Goal: Task Accomplishment & Management: Complete application form

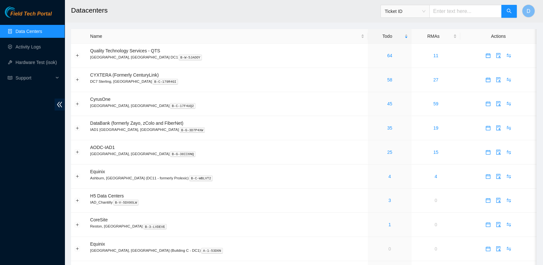
click at [39, 30] on link "Data Centers" at bounding box center [29, 31] width 26 height 5
click at [269, 33] on div "Name" at bounding box center [227, 36] width 274 height 7
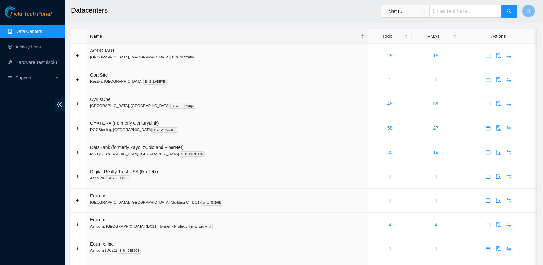
click at [269, 33] on div "Name" at bounding box center [227, 36] width 274 height 7
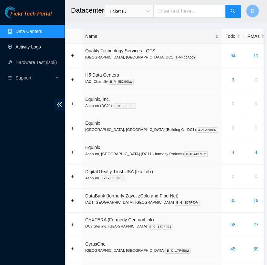
click at [41, 49] on link "Activity Logs" at bounding box center [29, 46] width 26 height 5
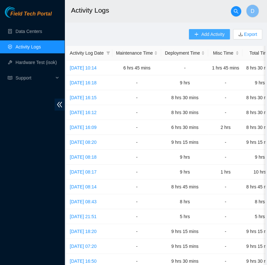
click at [204, 34] on span "Add Activity" at bounding box center [212, 34] width 23 height 7
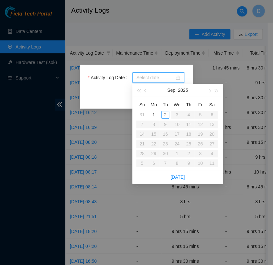
click at [165, 80] on input "Activity Log Date" at bounding box center [155, 77] width 38 height 7
type input "[DATE]"
click at [164, 115] on div "2" at bounding box center [165, 115] width 8 height 8
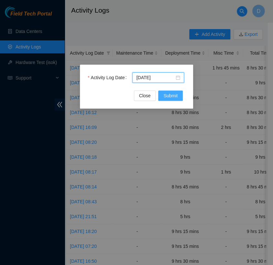
click at [176, 99] on button "Submit" at bounding box center [170, 95] width 25 height 10
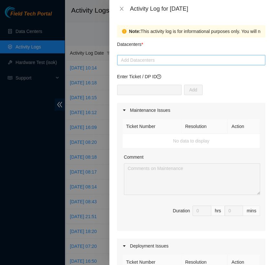
click at [166, 59] on div at bounding box center [191, 60] width 145 height 8
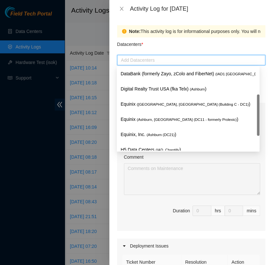
scroll to position [84, 0]
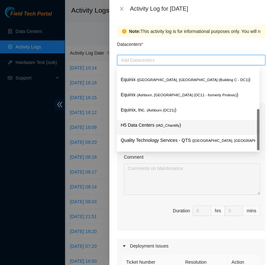
click at [159, 125] on span "( IAD_Chantilly" at bounding box center [167, 125] width 24 height 4
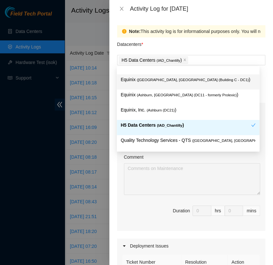
click at [187, 37] on div "Note: This activity log is for informational purposes only. You will not be pai…" at bounding box center [191, 31] width 148 height 12
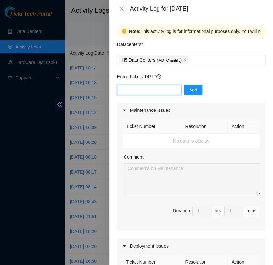
click at [145, 87] on input "text" at bounding box center [149, 90] width 64 height 10
type input "DP82713"
click at [189, 90] on span "Add" at bounding box center [193, 89] width 8 height 7
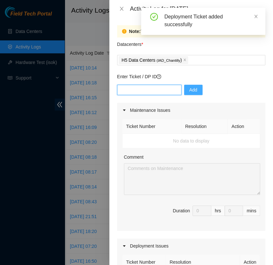
click at [146, 91] on input "text" at bounding box center [149, 90] width 64 height 10
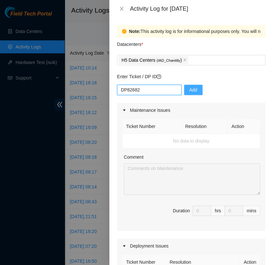
type input "DP82682"
click at [193, 89] on button "Add" at bounding box center [193, 90] width 18 height 10
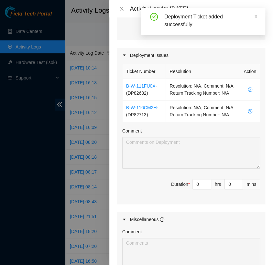
scroll to position [192, 0]
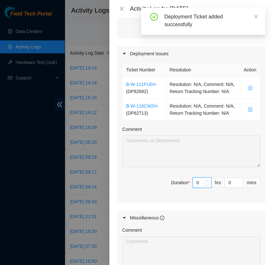
click at [194, 187] on input "0" at bounding box center [202, 183] width 18 height 10
type input "8"
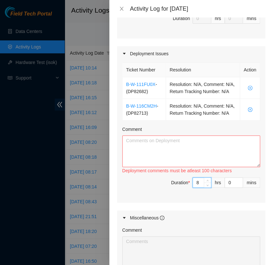
type input "8"
type input "3"
type input "30"
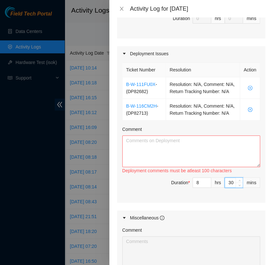
type input "30"
click at [156, 156] on textarea "Comment" at bounding box center [191, 151] width 138 height 32
paste textarea "[nie-field-iad]DP82713 @ H5 - FABRIC-IAD5: Deploy Linode Object & Block Region …"
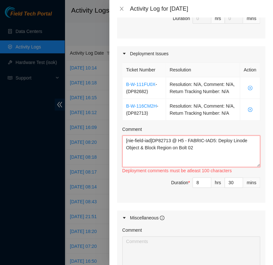
paste textarea "Hi [PERSON_NAME], EOD Update - worked with [PERSON_NAME] on tshooting the APC P…"
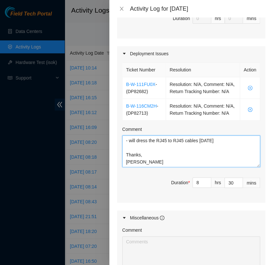
scroll to position [76, 0]
paste textarea "DP82682 - FABRIC-IAD5: Add New FreeFlow Region"
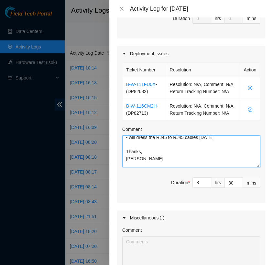
scroll to position [0, 0]
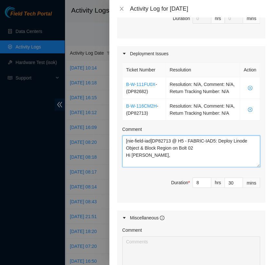
drag, startPoint x: 233, startPoint y: 165, endPoint x: 116, endPoint y: 143, distance: 118.3
click at [117, 143] on div "Ticket Number Resolution Action B-W-111FU0X - ( DP82682 ) Resolution: N/A, Comm…" at bounding box center [191, 132] width 148 height 142
click at [217, 45] on div "Maintenance Issues Ticket Number Resolution Action No data to display Comment D…" at bounding box center [191, 106] width 148 height 390
click at [206, 42] on div "Maintenance Issues Ticket Number Resolution Action No data to display Comment D…" at bounding box center [191, 106] width 148 height 390
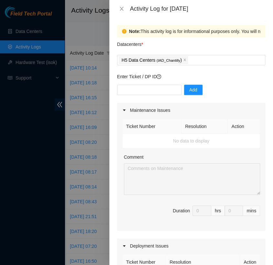
click at [226, 83] on div "Enter Ticket / DP ID Add" at bounding box center [191, 88] width 148 height 30
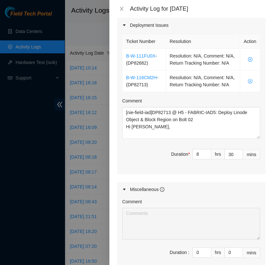
scroll to position [221, 0]
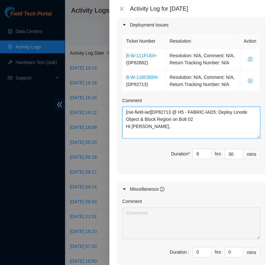
click at [154, 138] on textarea "[nie-field-iad]DP82713 @ H5 - FABRIC-IAD5: Deploy Linode Object & Block Region …" at bounding box center [191, 123] width 138 height 32
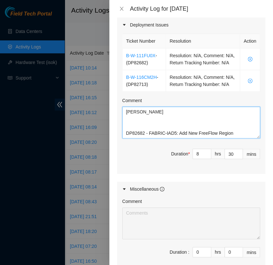
scroll to position [312, 0]
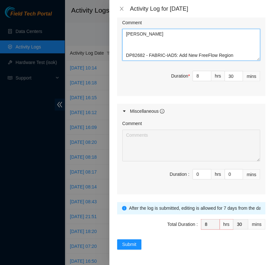
click at [132, 54] on textarea "[nie-field-iad]DP82713 @ H5 - FABRIC-IAD5: Deploy Linode Object & Block Region …" at bounding box center [191, 45] width 138 height 32
drag, startPoint x: 234, startPoint y: 48, endPoint x: 125, endPoint y: 47, distance: 108.9
click at [125, 47] on textarea "[nie-field-iad]DP82713 @ H5 - FABRIC-IAD5: Deploy Linode Object & Block Region …" at bounding box center [191, 45] width 138 height 32
paste textarea "[nie-field-iad]DP82682 at H5"
paste textarea "Hi [PERSON_NAME], EOD update: - finished rack/stack and cabling for all servers…"
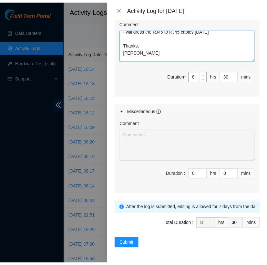
scroll to position [178, 0]
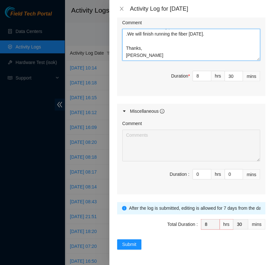
drag, startPoint x: 124, startPoint y: 31, endPoint x: 215, endPoint y: 45, distance: 92.5
click at [215, 45] on textarea "[nie-field-iad]DP82713 @ H5 - FABRIC-IAD5: Deploy Linode Object & Block Region …" at bounding box center [191, 45] width 138 height 32
type textarea "[nie-field-iad]DP82713 @ H5 - FABRIC-IAD5: Deploy Linode Object & Block Region …"
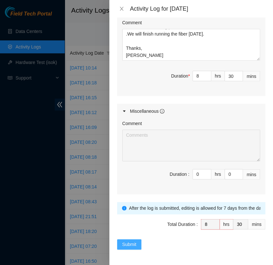
click at [134, 244] on span "Submit" at bounding box center [129, 244] width 14 height 7
